Goal: Navigation & Orientation: Find specific page/section

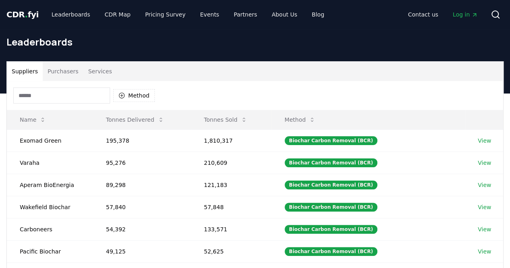
click at [69, 71] on button "Purchasers" at bounding box center [63, 71] width 41 height 19
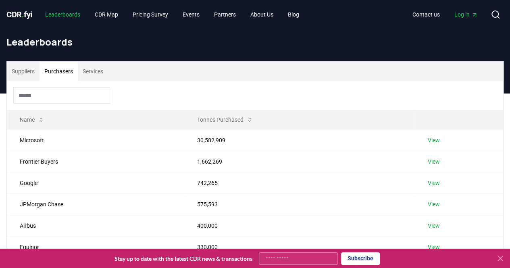
click at [72, 14] on link "Leaderboards" at bounding box center [63, 14] width 48 height 15
click at [21, 10] on span "CDR . fyi" at bounding box center [19, 15] width 26 height 10
